Goal: Information Seeking & Learning: Learn about a topic

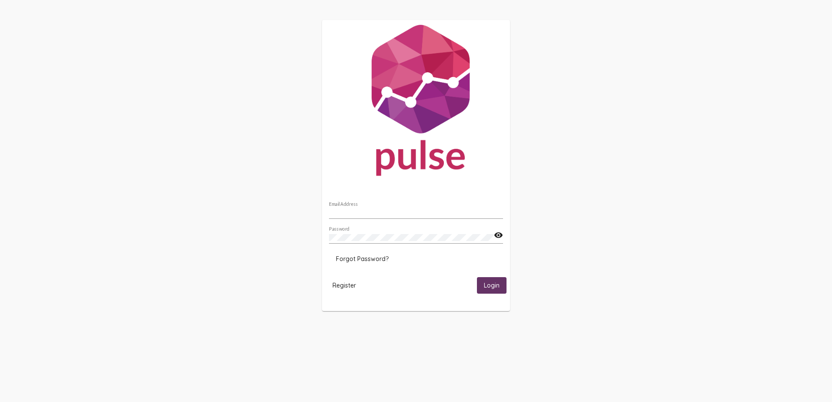
type input "[PERSON_NAME][EMAIL_ADDRESS][PERSON_NAME][DOMAIN_NAME]"
drag, startPoint x: 267, startPoint y: 12, endPoint x: 292, endPoint y: 1, distance: 26.5
click at [345, 9] on div "[PERSON_NAME][EMAIL_ADDRESS][PERSON_NAME][DOMAIN_NAME] Email Address Password v…" at bounding box center [416, 165] width 832 height 331
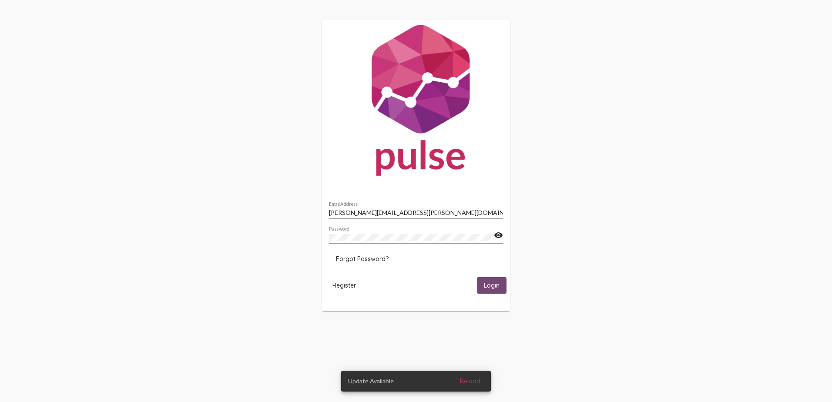
click at [495, 284] on span "Login" at bounding box center [492, 286] width 16 height 8
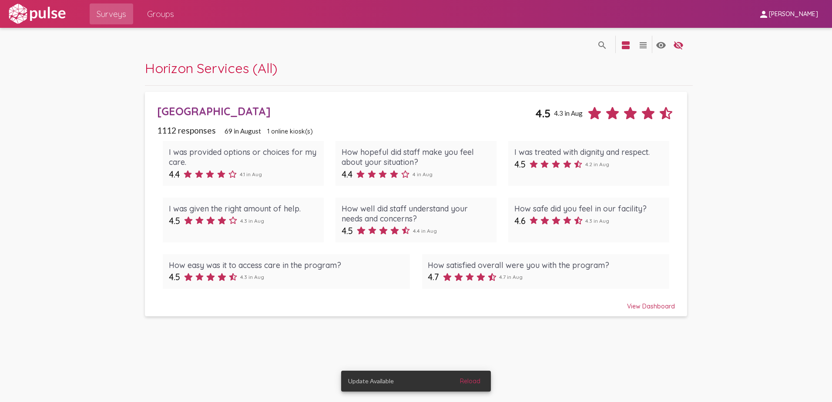
click at [168, 12] on span "Groups" at bounding box center [160, 14] width 27 height 16
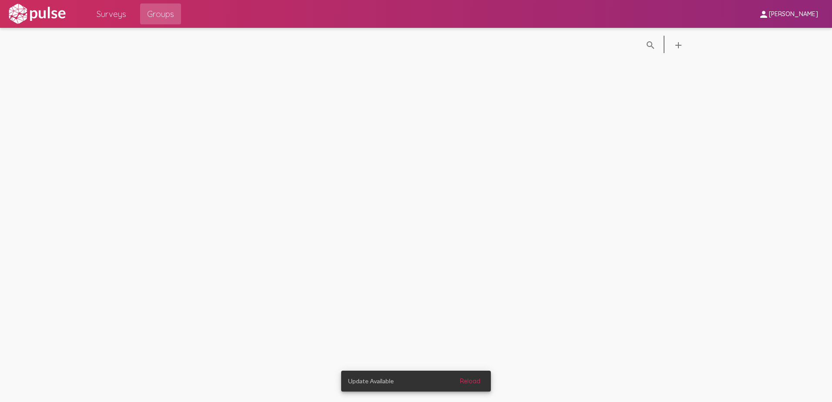
click at [110, 18] on span "Surveys" at bounding box center [112, 14] width 30 height 16
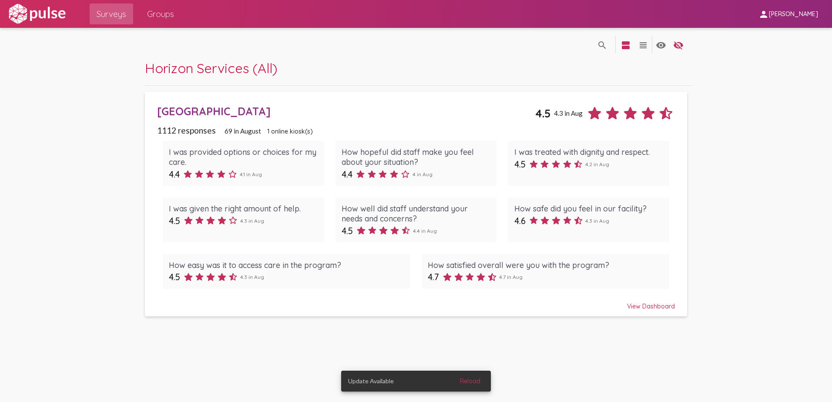
click at [229, 109] on div "[GEOGRAPHIC_DATA]" at bounding box center [346, 110] width 378 height 13
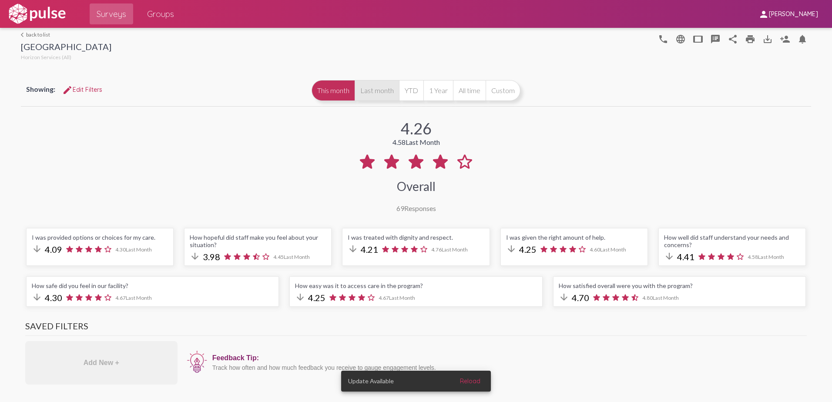
click at [367, 86] on button "Last month" at bounding box center [376, 90] width 44 height 21
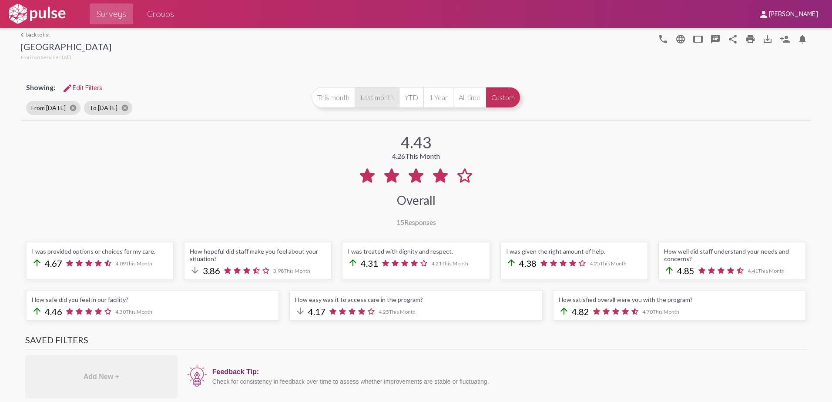
click at [373, 97] on button "Last month" at bounding box center [376, 97] width 44 height 21
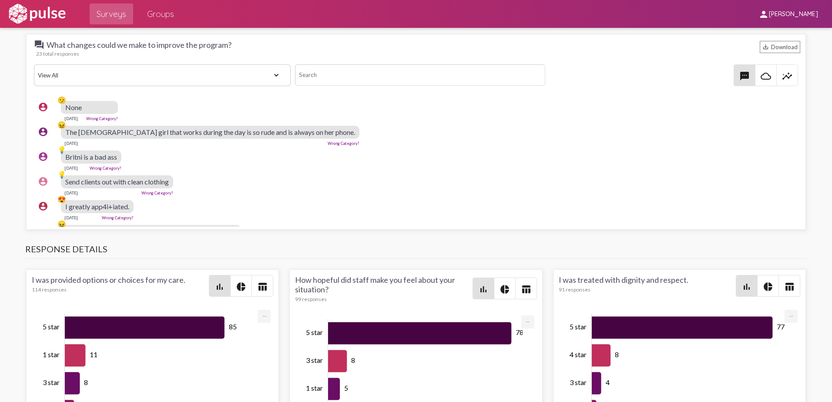
scroll to position [913, 0]
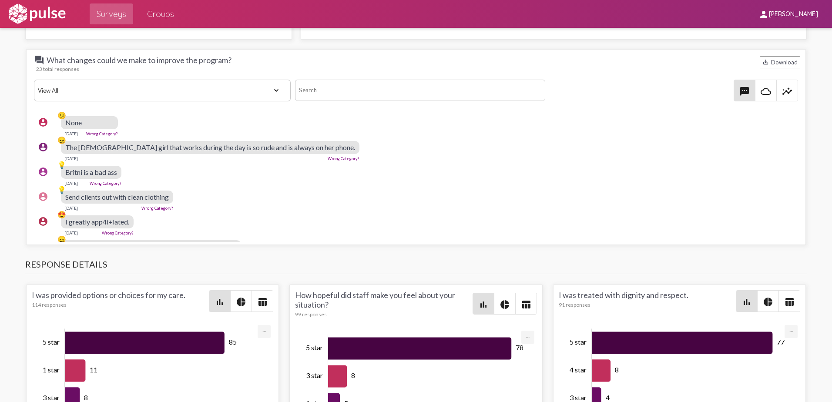
drag, startPoint x: 261, startPoint y: 145, endPoint x: 240, endPoint y: 180, distance: 41.3
click at [240, 180] on div "account_circle 💡 Britni is a bad ass Jul 28, 2025 Wrong Category?" at bounding box center [418, 176] width 768 height 28
drag, startPoint x: 307, startPoint y: 146, endPoint x: 63, endPoint y: 148, distance: 243.5
click at [63, 148] on div "account_circle 😖 The Hispanic girl that works during the day is so rude and is …" at bounding box center [418, 151] width 768 height 28
drag, startPoint x: 63, startPoint y: 148, endPoint x: 86, endPoint y: 148, distance: 22.6
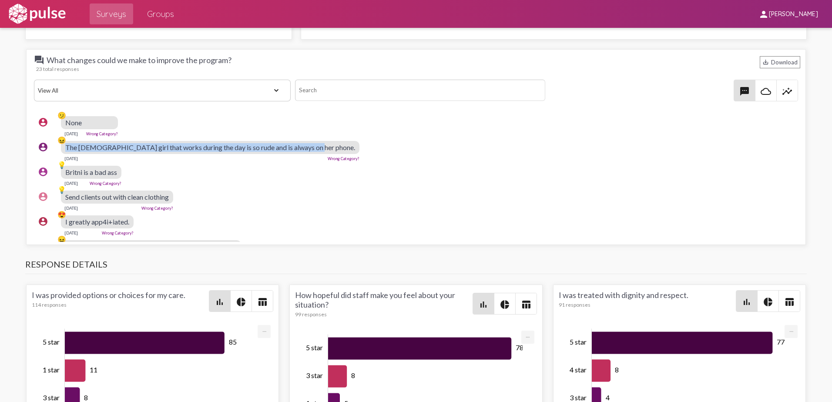
copy div "😖 The Hispanic girl that works during the day is so rude and is always on her p…"
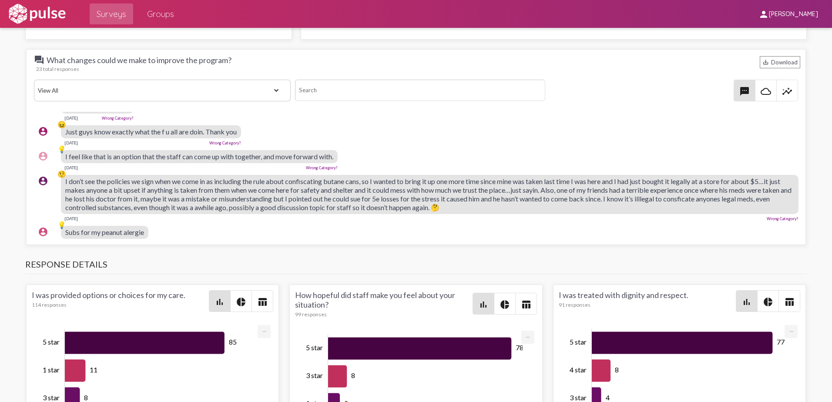
scroll to position [130, 0]
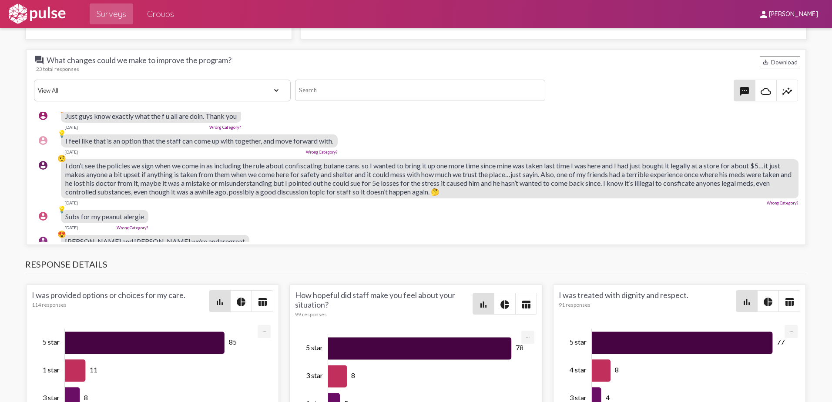
drag, startPoint x: 137, startPoint y: 185, endPoint x: 208, endPoint y: 175, distance: 71.6
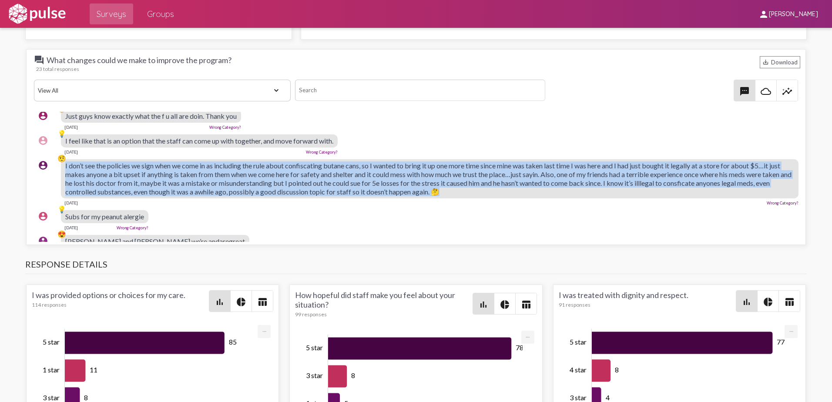
drag, startPoint x: 208, startPoint y: 175, endPoint x: 63, endPoint y: 169, distance: 145.4
click at [63, 169] on div "account_circle 🤨 I don’t see the policies we sign when we come in as including …" at bounding box center [418, 182] width 768 height 54
drag, startPoint x: 63, startPoint y: 169, endPoint x: 121, endPoint y: 179, distance: 58.8
copy div "🤨 I don’t see the policies we sign when we come in as including the rule about …"
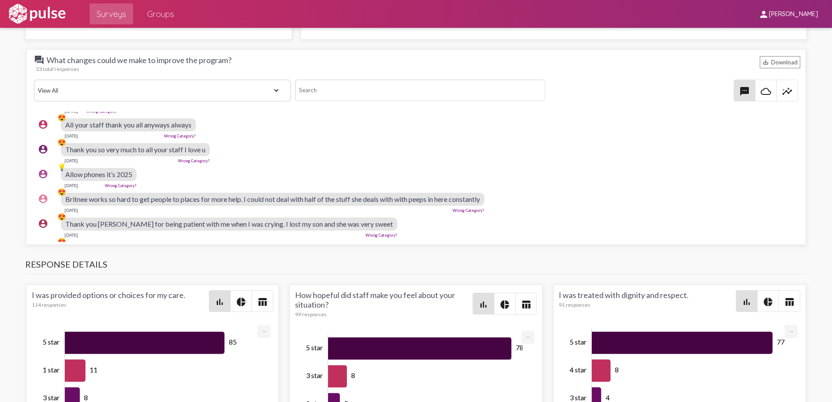
scroll to position [435, 0]
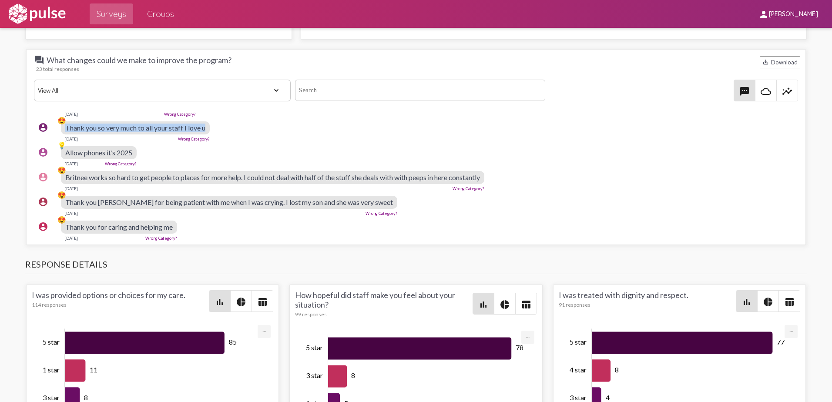
drag, startPoint x: 211, startPoint y: 127, endPoint x: 66, endPoint y: 127, distance: 145.7
click at [66, 127] on div "account_circle 😍 Thank you so very much to all your staff I love u Jul 6, 2025 …" at bounding box center [418, 131] width 768 height 28
drag, startPoint x: 66, startPoint y: 127, endPoint x: 110, endPoint y: 127, distance: 44.4
copy span "Thank you so very much to all your staff I love u"
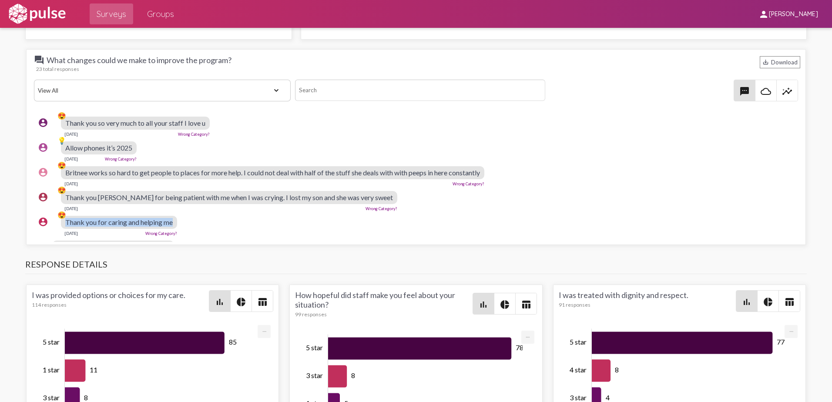
drag, startPoint x: 176, startPoint y: 227, endPoint x: 64, endPoint y: 221, distance: 111.5
click at [64, 221] on div "account_circle 😍 Thank you for caring and helping me Jul 4, 2025 Wrong Category?" at bounding box center [418, 226] width 768 height 28
drag, startPoint x: 64, startPoint y: 221, endPoint x: 94, endPoint y: 224, distance: 29.7
copy div "😍 Thank you for caring and helping me"
drag, startPoint x: 377, startPoint y: 197, endPoint x: 65, endPoint y: 190, distance: 311.9
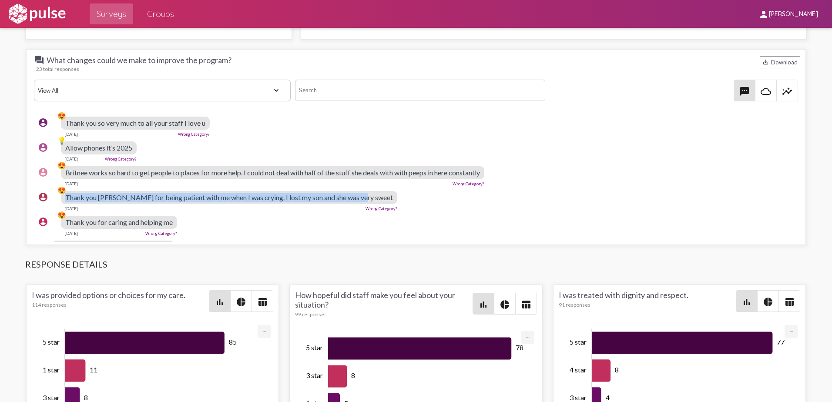
click at [65, 190] on div "account_circle 😍 Thank you Sofia for being patient with me when I was crying. I…" at bounding box center [418, 201] width 768 height 28
drag, startPoint x: 65, startPoint y: 190, endPoint x: 107, endPoint y: 197, distance: 43.2
copy div "😍 Thank you Sofia for being patient with me when I was crying. I lost my son an…"
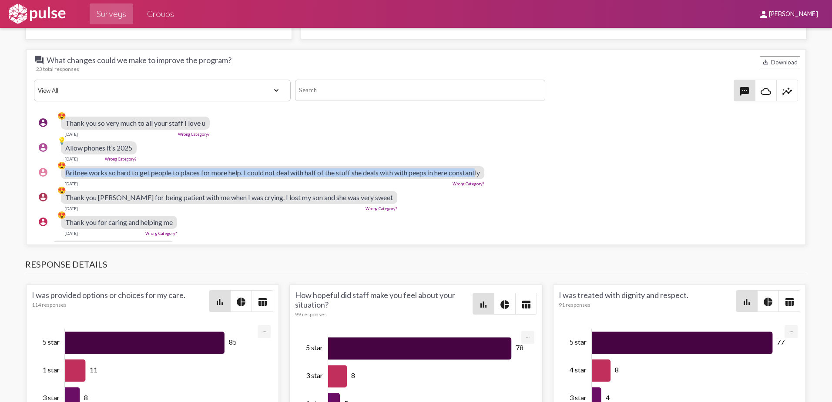
drag, startPoint x: 482, startPoint y: 173, endPoint x: 64, endPoint y: 171, distance: 417.5
click at [64, 171] on div "account_circle 😍 Britnee works so hard to get people to places for more help. I…" at bounding box center [418, 176] width 768 height 28
drag, startPoint x: 498, startPoint y: 171, endPoint x: 63, endPoint y: 169, distance: 435.8
click at [63, 169] on div "account_circle 😍 Britnee works so hard to get people to places for more help. I…" at bounding box center [418, 176] width 768 height 28
drag, startPoint x: 63, startPoint y: 169, endPoint x: 129, endPoint y: 176, distance: 66.9
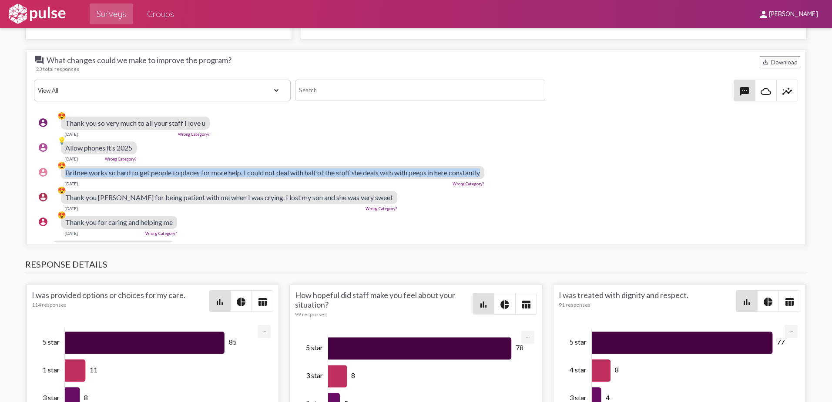
copy div "😍 Britnee works so hard to get people to places for more help. I could not deal…"
